Goal: Navigation & Orientation: Find specific page/section

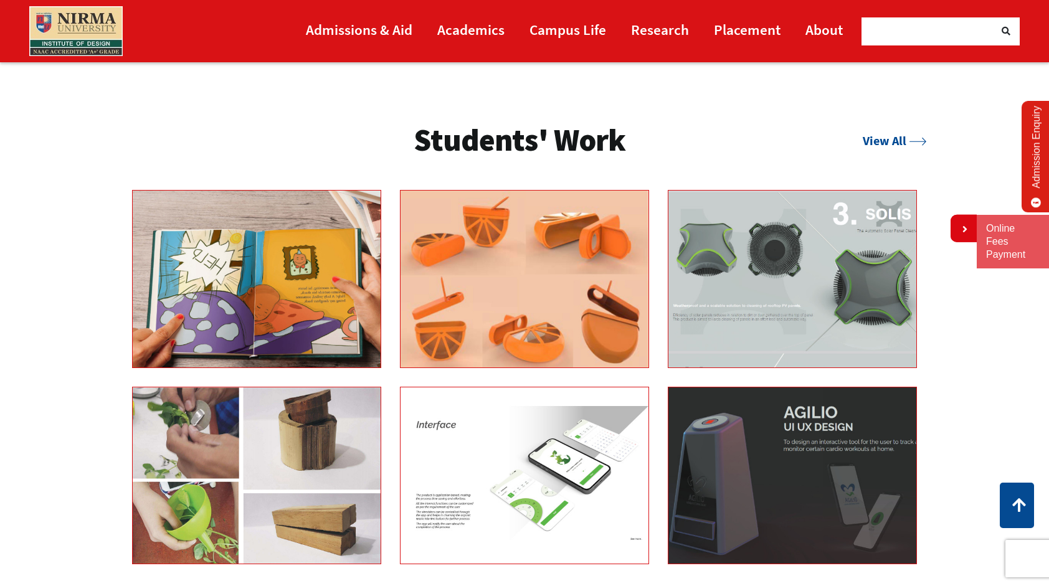
scroll to position [2117, 0]
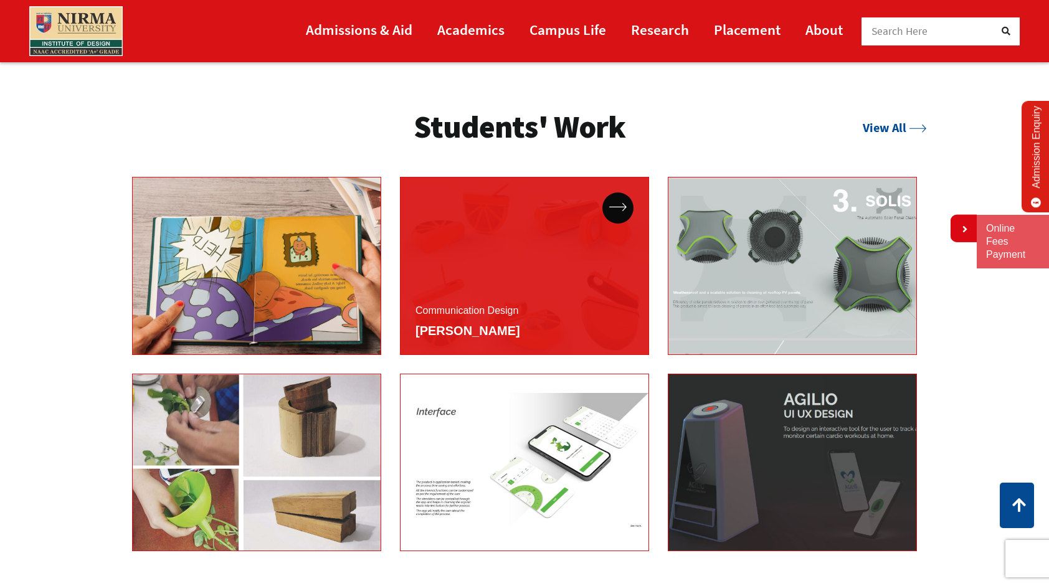
click at [573, 283] on div "Communication Design [PERSON_NAME]" at bounding box center [524, 266] width 249 height 178
click at [619, 206] on icon at bounding box center [617, 207] width 17 height 8
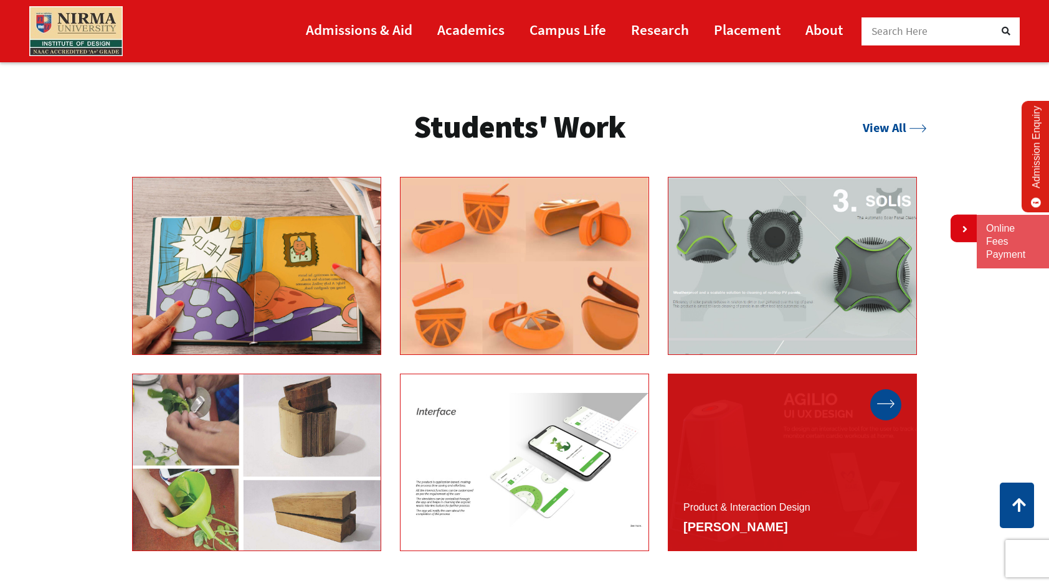
click at [884, 394] on div at bounding box center [885, 404] width 31 height 31
click at [884, 406] on icon at bounding box center [885, 404] width 17 height 8
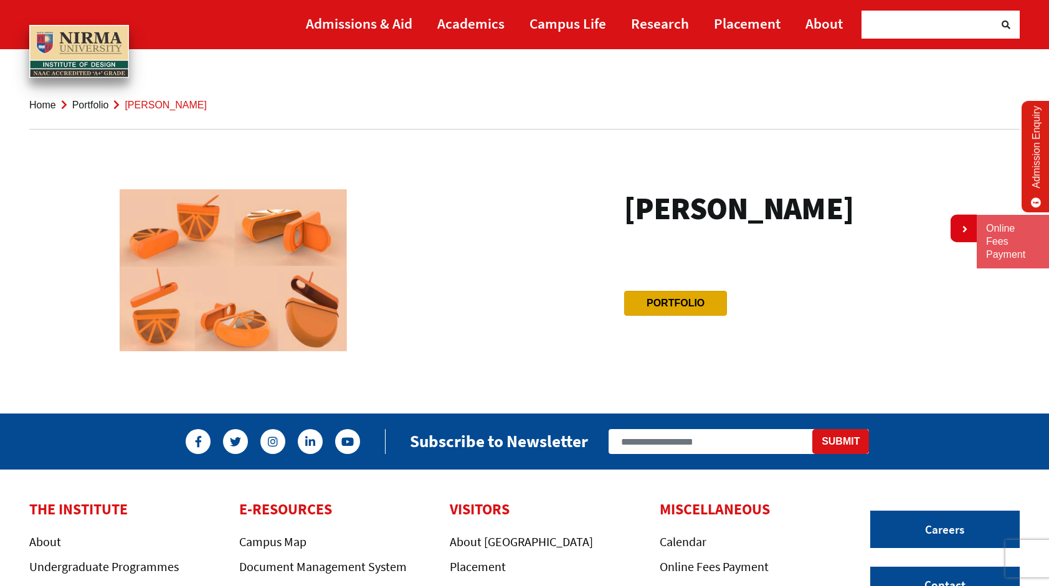
click at [689, 300] on link "Portfolio" at bounding box center [675, 303] width 58 height 11
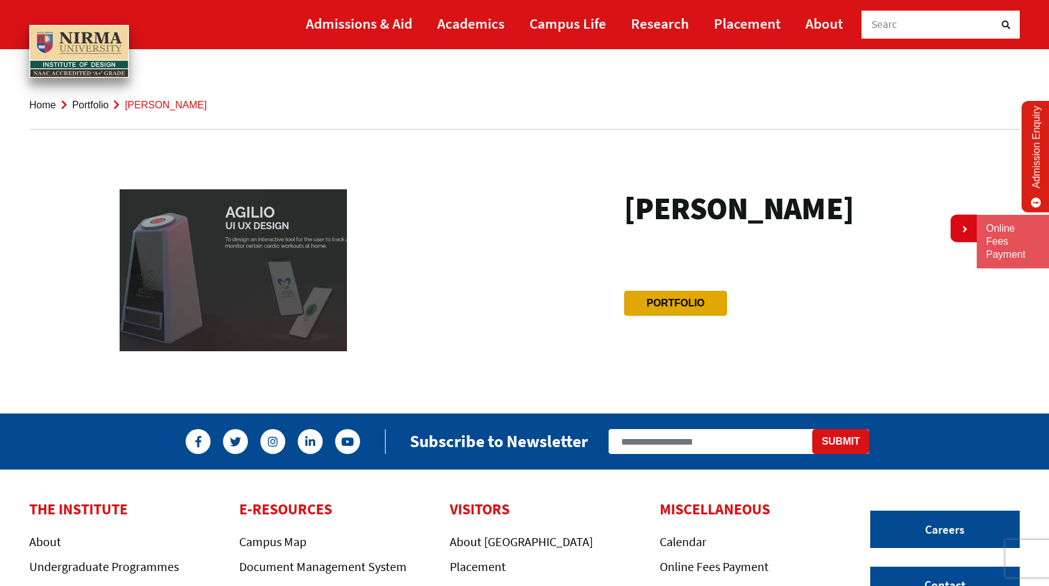
click at [686, 308] on link "Portfolio" at bounding box center [675, 303] width 58 height 11
